Goal: Task Accomplishment & Management: Use online tool/utility

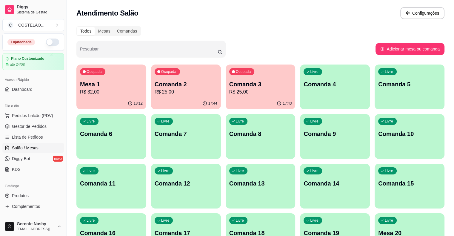
scroll to position [52, 0]
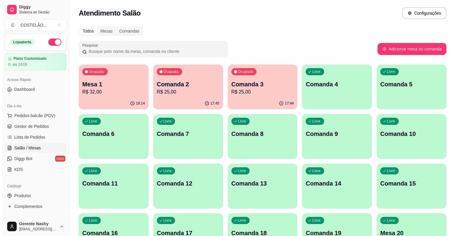
scroll to position [44, 0]
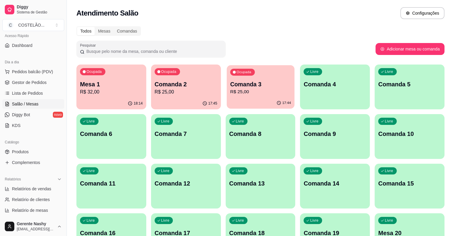
click at [230, 87] on p "Comanda 3" at bounding box center [260, 84] width 61 height 8
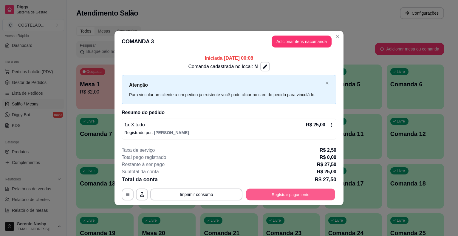
click at [260, 190] on button "Registrar pagamento" at bounding box center [291, 194] width 89 height 12
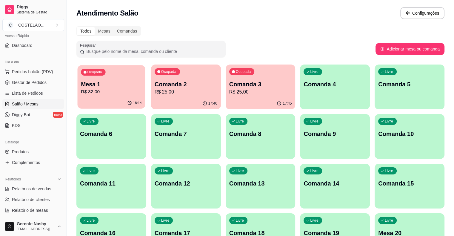
click at [108, 94] on p "R$ 32,00" at bounding box center [111, 91] width 61 height 7
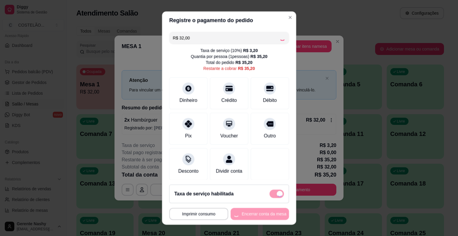
scroll to position [3, 0]
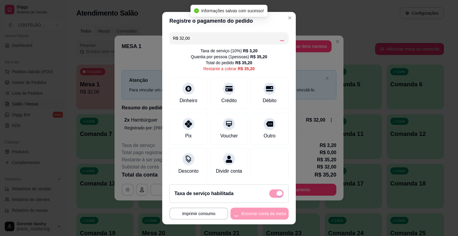
checkbox input "false"
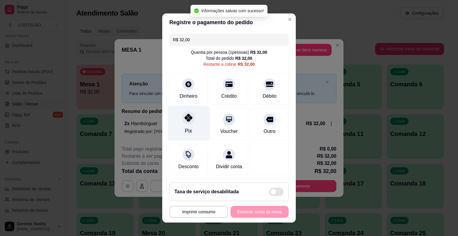
click at [186, 121] on icon at bounding box center [189, 118] width 8 height 8
type input "R$ 0,00"
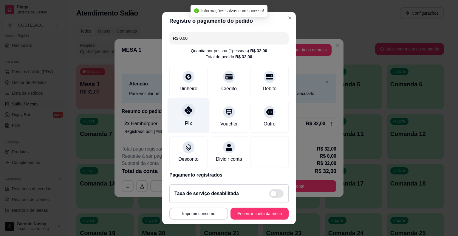
click at [240, 217] on button "Encerrar conta da mesa" at bounding box center [260, 213] width 58 height 12
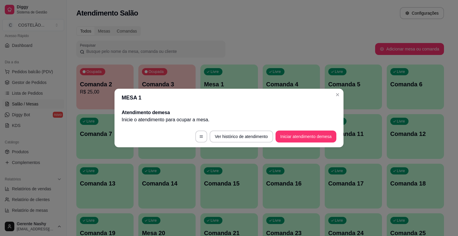
click at [342, 97] on div "Livre Comanda 5" at bounding box center [353, 83] width 57 height 38
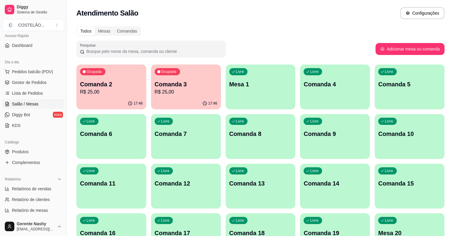
click at [128, 101] on icon "button" at bounding box center [130, 103] width 5 height 5
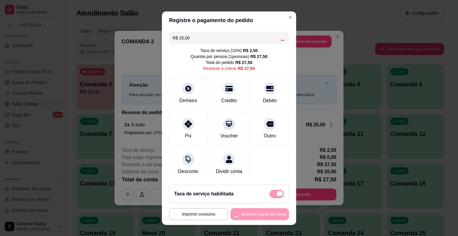
click at [272, 203] on footer "**********" at bounding box center [229, 202] width 134 height 45
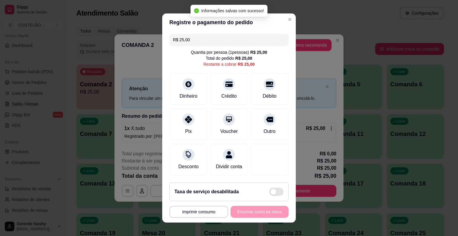
click at [271, 194] on span at bounding box center [274, 192] width 6 height 6
click at [269, 193] on input "checkbox" at bounding box center [271, 192] width 4 height 4
checkbox input "false"
type input "R$ 27,50"
checkbox input "true"
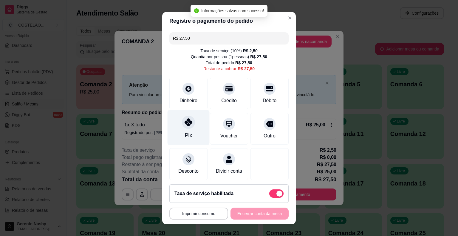
click at [186, 130] on div "Pix" at bounding box center [189, 127] width 42 height 35
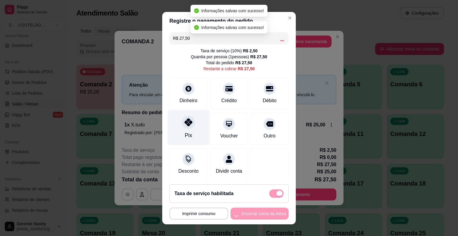
type input "R$ 0,00"
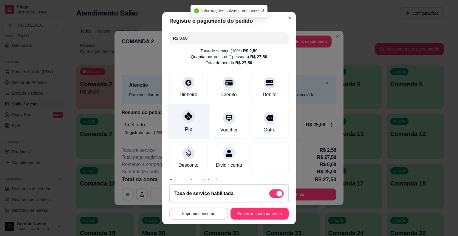
click at [246, 214] on button "Encerrar conta da mesa" at bounding box center [260, 213] width 58 height 12
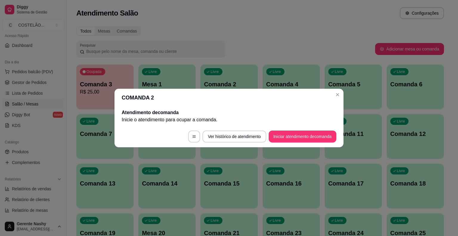
click at [337, 96] on div "Livre Comanda 5" at bounding box center [353, 83] width 57 height 38
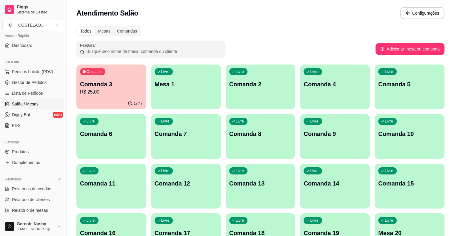
click at [112, 91] on p "R$ 25,00" at bounding box center [111, 91] width 63 height 7
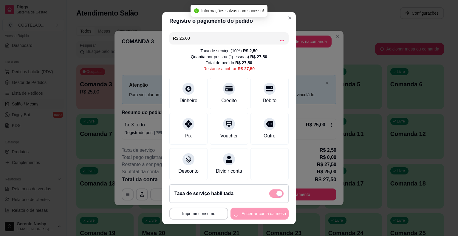
checkbox input "false"
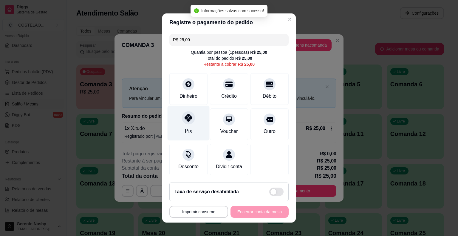
click at [185, 128] on div "Pix" at bounding box center [188, 131] width 7 height 8
type input "R$ 0,00"
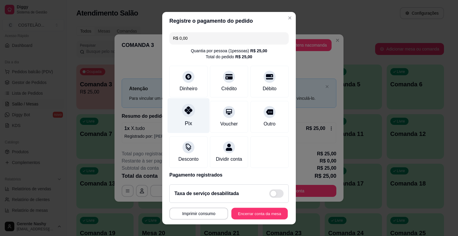
click at [247, 211] on button "Encerrar conta da mesa" at bounding box center [260, 213] width 56 height 12
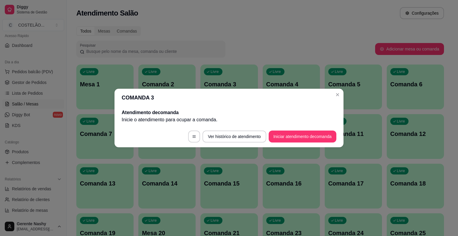
click at [336, 96] on div "Livre Comanda 5" at bounding box center [353, 83] width 57 height 38
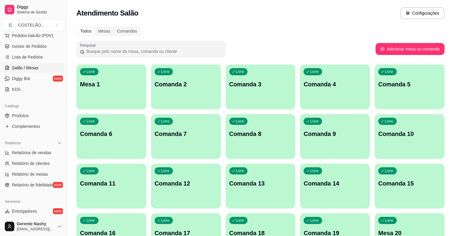
scroll to position [81, 0]
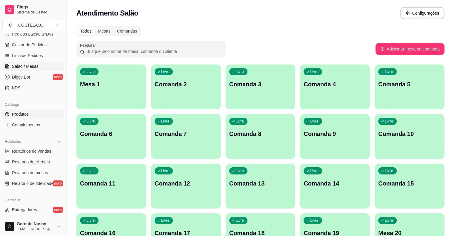
click at [20, 117] on link "Produtos" at bounding box center [33, 114] width 62 height 10
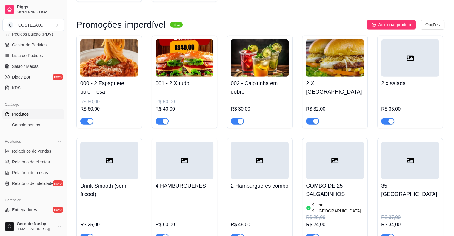
click at [285, 182] on div "2 Hamburgueres combo R$ 48,00" at bounding box center [260, 191] width 66 height 106
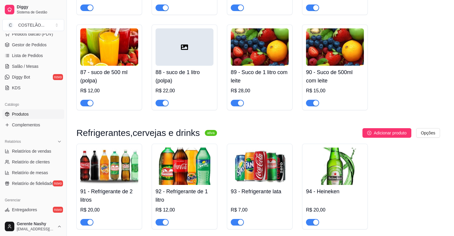
scroll to position [4113, 0]
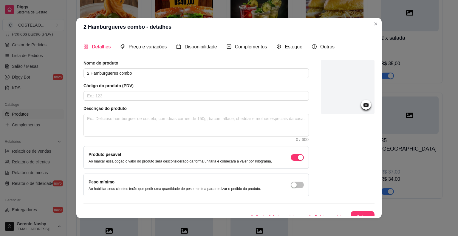
click at [427, 34] on div "2 x salada R$ 35,00" at bounding box center [410, 36] width 66 height 93
click at [413, 43] on div "000 - 2 Espaguete bolonhesa R$ 80,00 R$ 60,00 001 - 2 X.tudo R$ 50,00 R$ 40,00 …" at bounding box center [260, 137] width 368 height 295
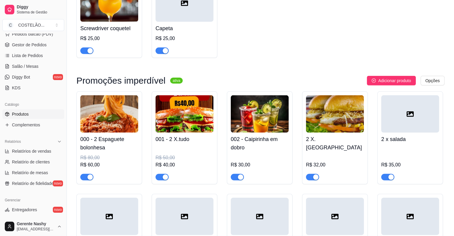
scroll to position [3999, 0]
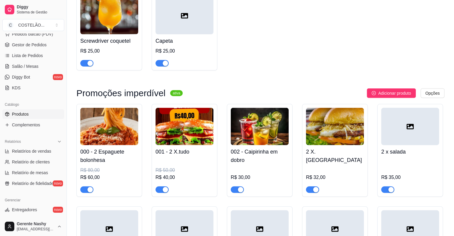
click at [189, 108] on img at bounding box center [185, 126] width 58 height 37
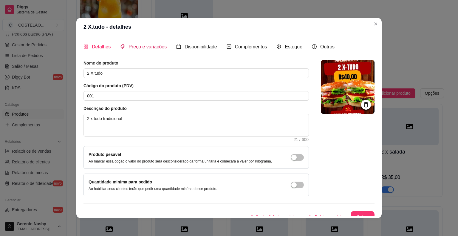
click at [141, 50] on div "Preço e variações" at bounding box center [143, 46] width 47 height 7
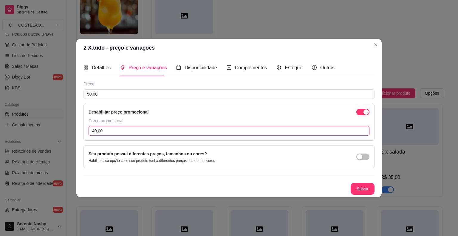
click at [173, 130] on input "40,00" at bounding box center [229, 131] width 281 height 10
type input "42,00"
click at [361, 189] on button "Salvar" at bounding box center [363, 189] width 24 height 12
click at [382, 48] on header "2 X.tudo - preço e variações" at bounding box center [229, 48] width 306 height 18
click at [376, 88] on button "Adicionar produto" at bounding box center [391, 93] width 49 height 10
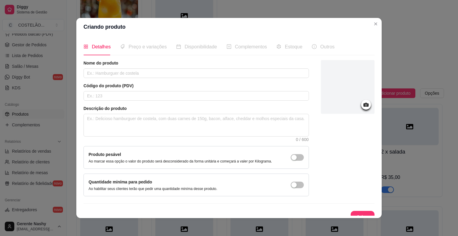
click at [377, 21] on button "Close" at bounding box center [376, 24] width 10 height 10
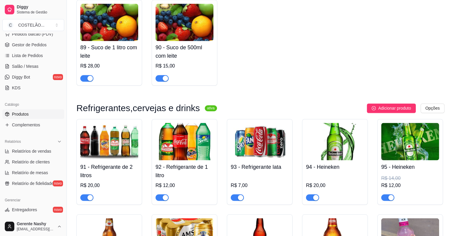
scroll to position [3269, 0]
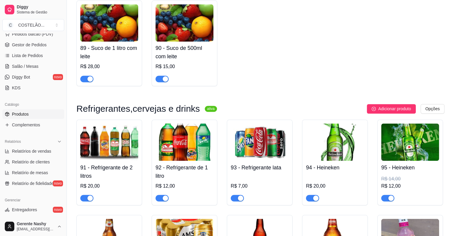
click at [33, 66] on span "Salão / Mesas" at bounding box center [25, 66] width 27 height 6
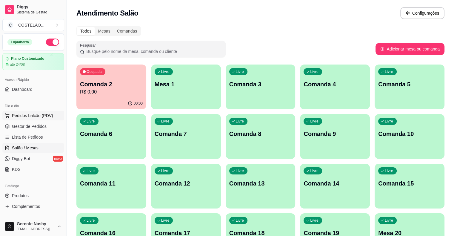
click at [39, 118] on span "Pedidos balcão (PDV)" at bounding box center [32, 116] width 41 height 6
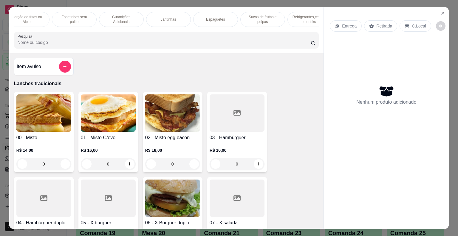
scroll to position [0, 348]
click at [297, 15] on p "Refrigerantes,cervejas e drinks" at bounding box center [301, 20] width 35 height 10
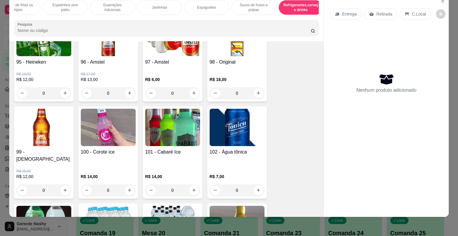
scroll to position [3909, 0]
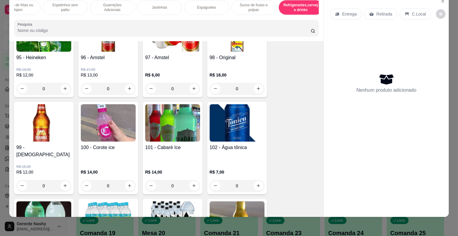
click at [191, 181] on button "increase-product-quantity" at bounding box center [195, 186] width 10 height 10
type input "1"
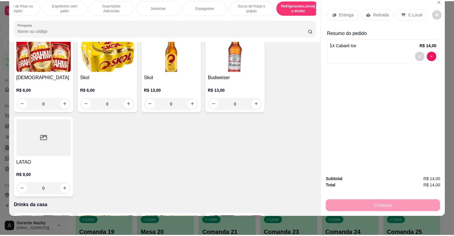
scroll to position [4171, 0]
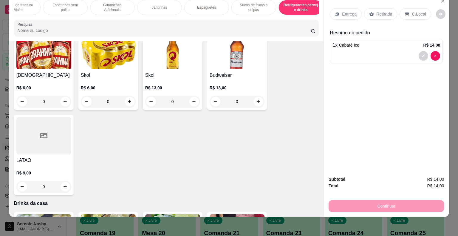
click at [61, 182] on button "increase-product-quantity" at bounding box center [66, 187] width 10 height 10
type input "1"
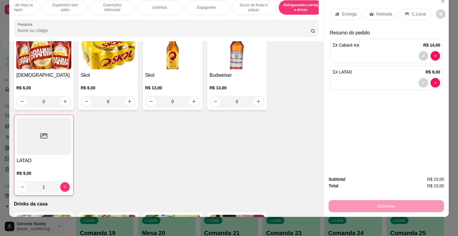
click at [412, 11] on p "C.Local" at bounding box center [419, 14] width 14 height 6
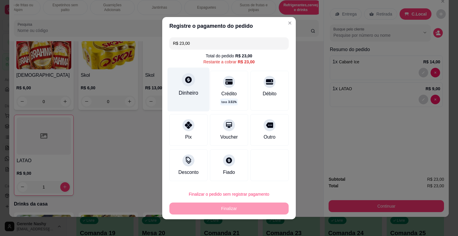
click at [189, 81] on div at bounding box center [188, 79] width 13 height 13
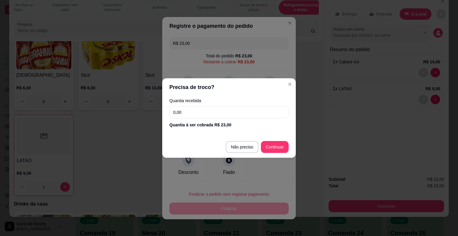
click at [222, 113] on input "0,00" at bounding box center [229, 112] width 119 height 12
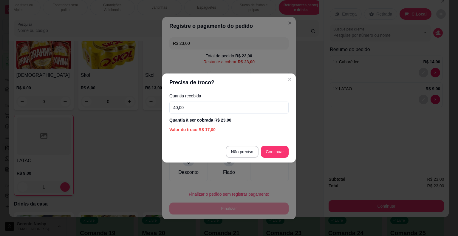
type input "40,00"
click at [275, 154] on div at bounding box center [270, 165] width 38 height 32
type input "R$ 0,00"
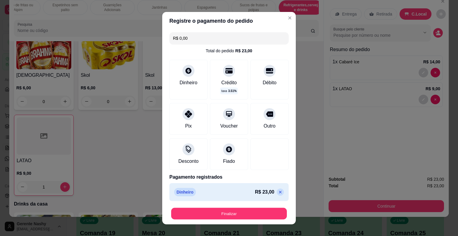
click at [226, 212] on button "Finalizar" at bounding box center [229, 213] width 116 height 12
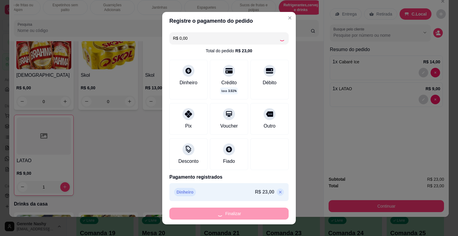
type input "0"
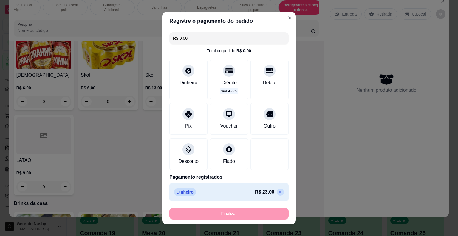
type input "-R$ 23,00"
